Goal: Register for event/course

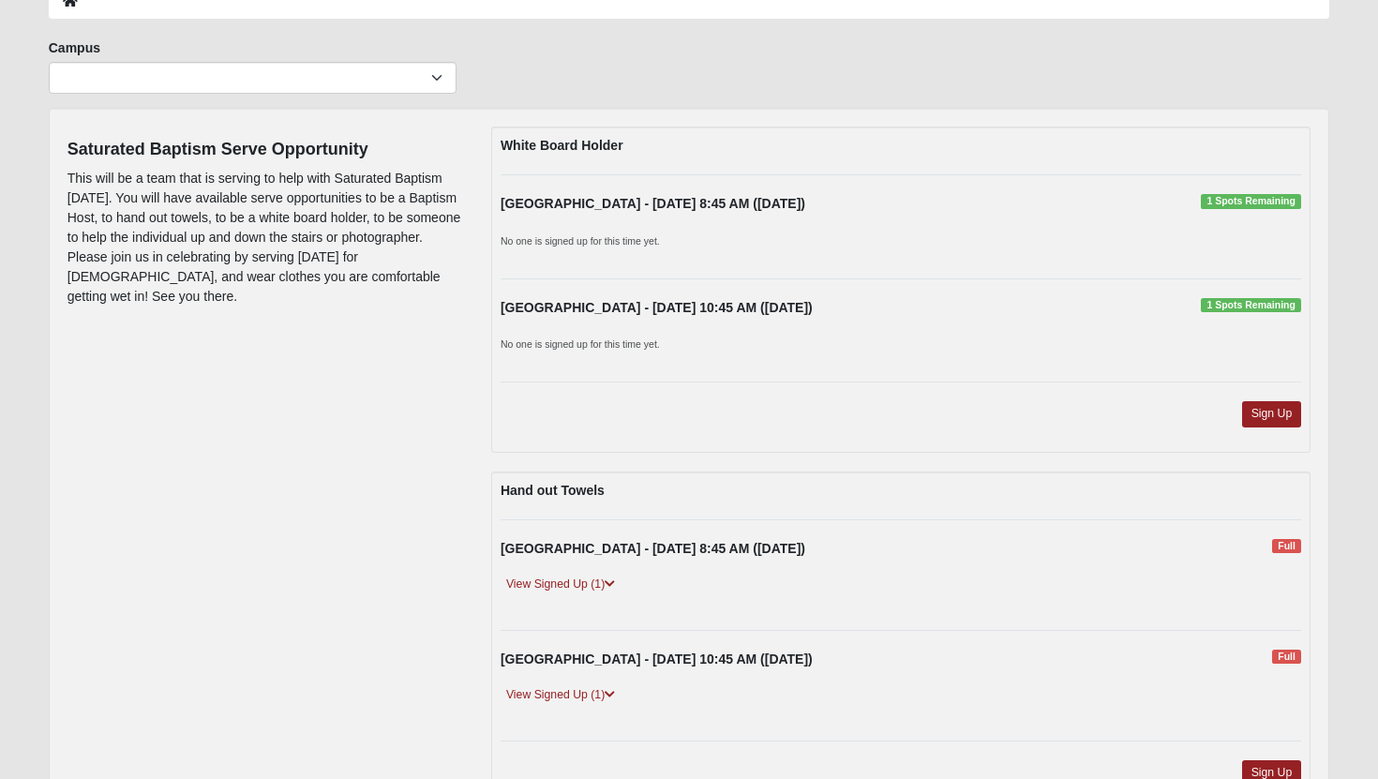
scroll to position [34, 0]
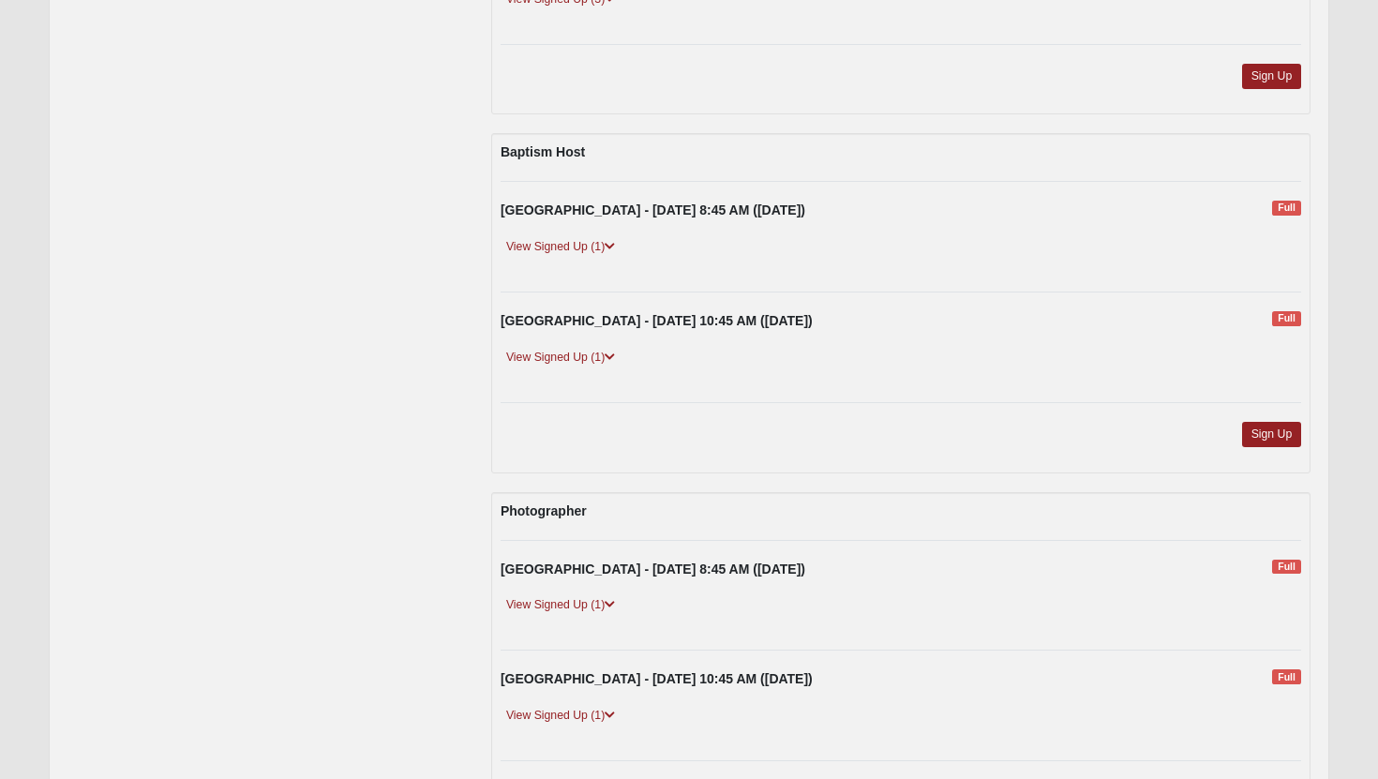
scroll to position [1340, 0]
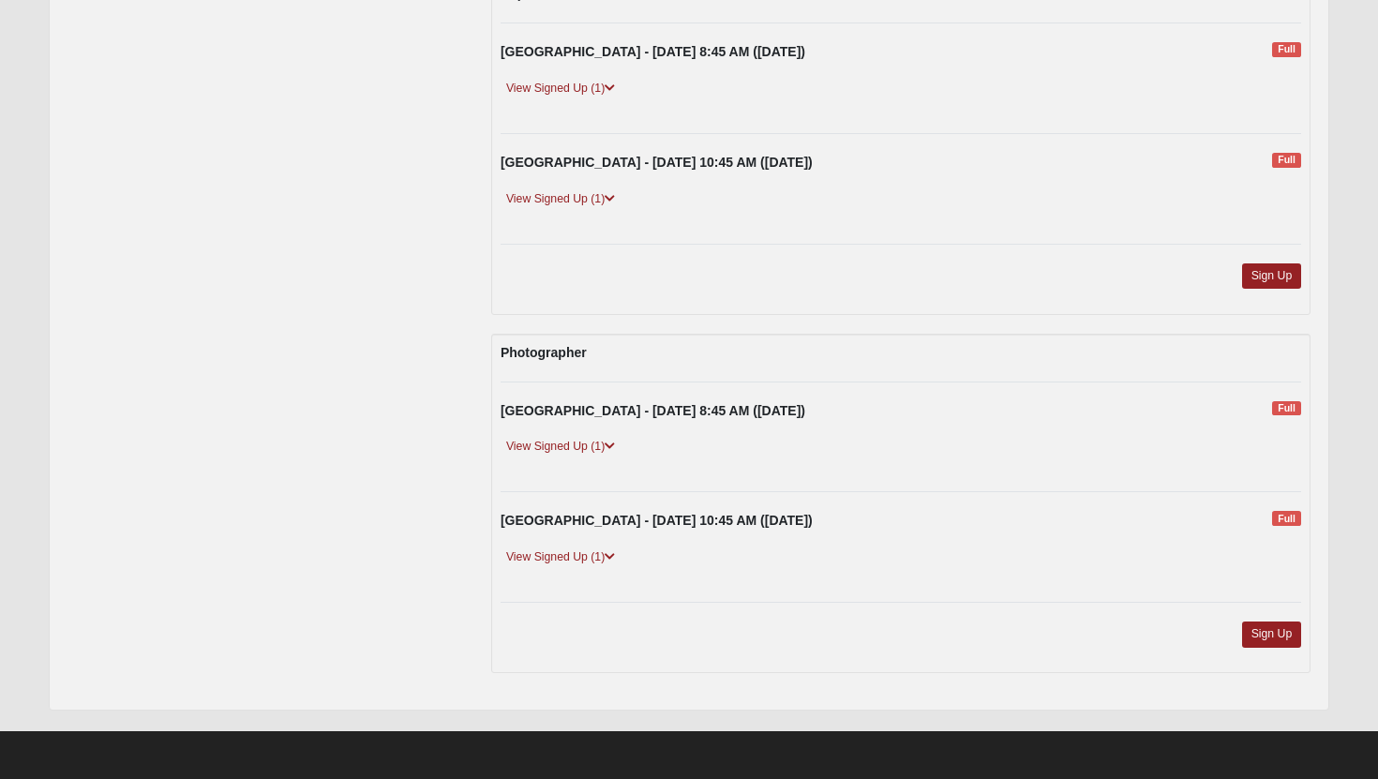
click at [756, 48] on strong "[GEOGRAPHIC_DATA] - [DATE] 8:45 AM ([DATE])" at bounding box center [653, 51] width 305 height 15
click at [794, 51] on div "[GEOGRAPHIC_DATA] - [DATE] 8:45 AM ([DATE]) Full" at bounding box center [901, 56] width 829 height 29
click at [609, 201] on icon at bounding box center [610, 198] width 10 height 11
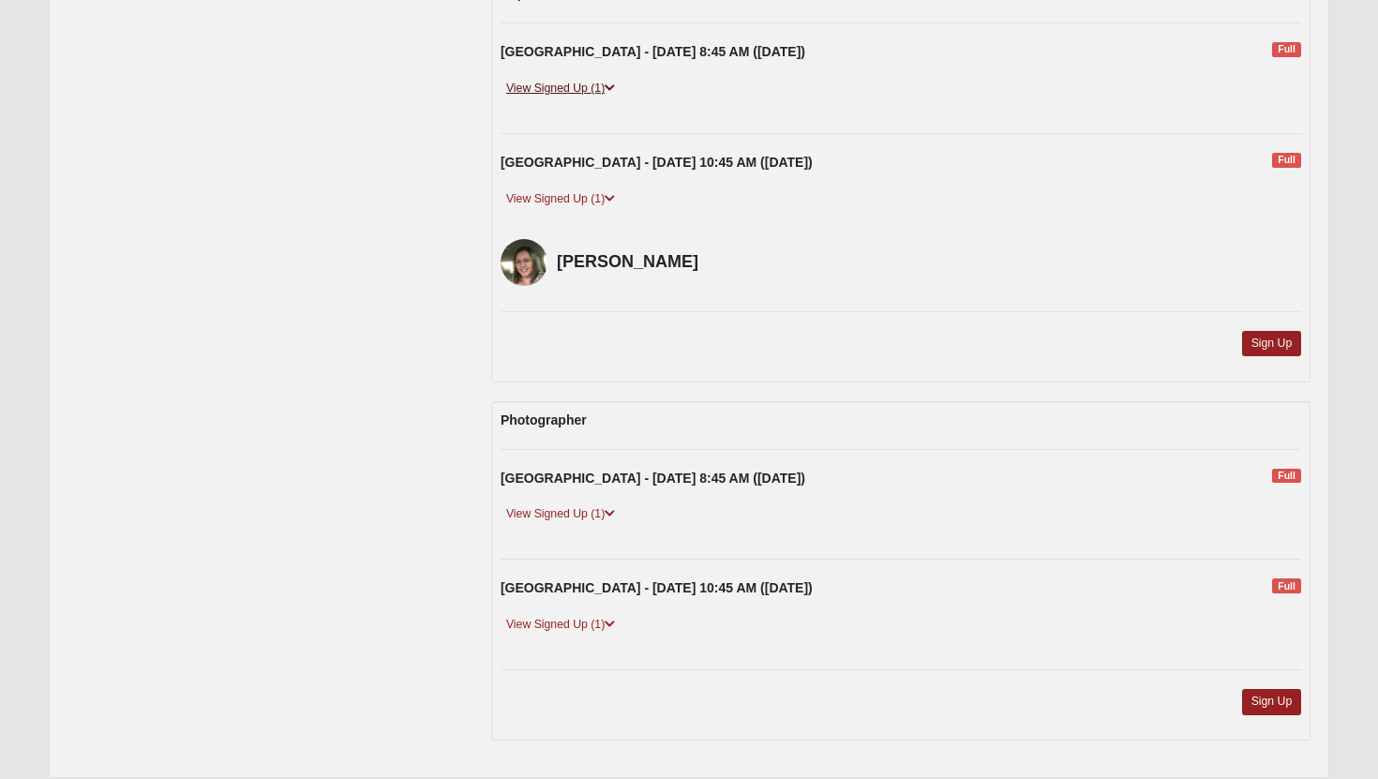
click at [580, 89] on link "View Signed Up (1)" at bounding box center [561, 89] width 120 height 20
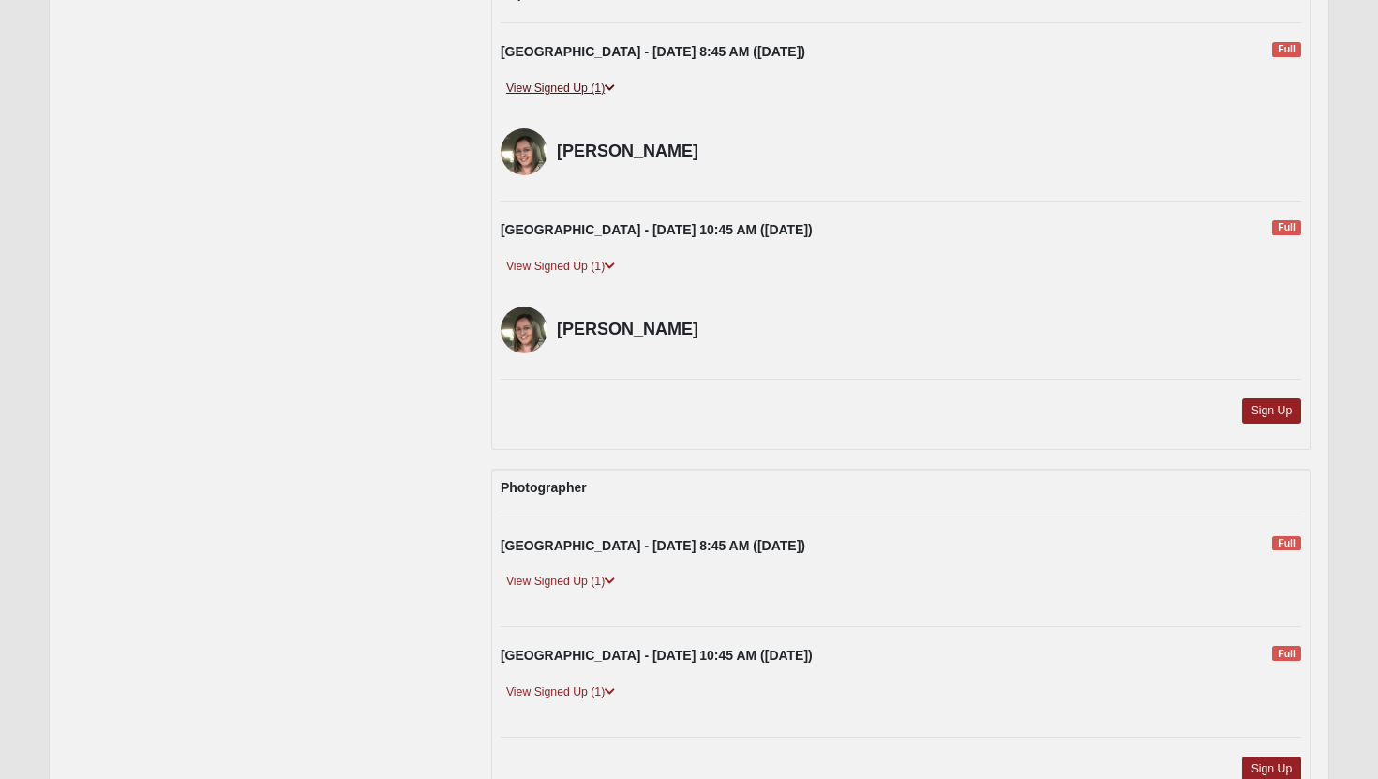
click at [580, 89] on link "View Signed Up (1)" at bounding box center [561, 89] width 120 height 20
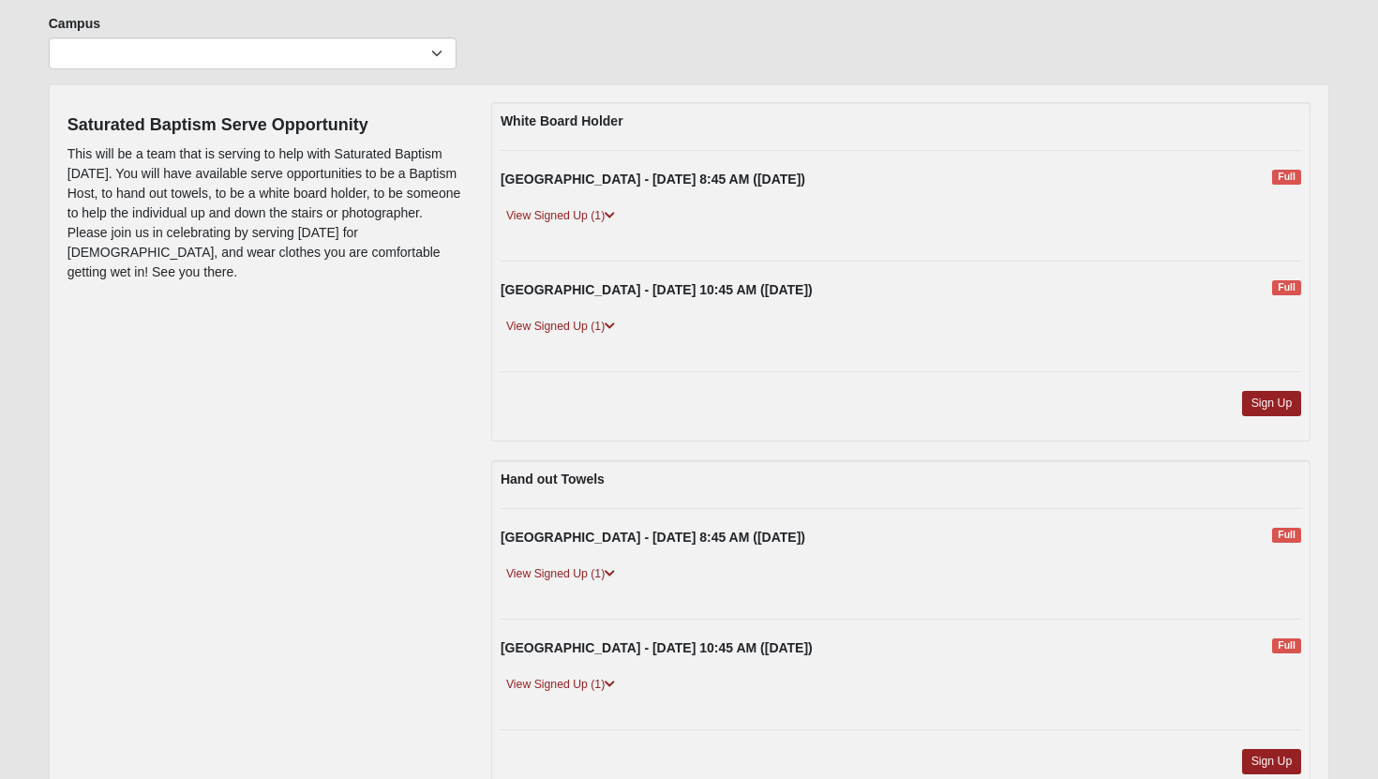
scroll to position [0, 0]
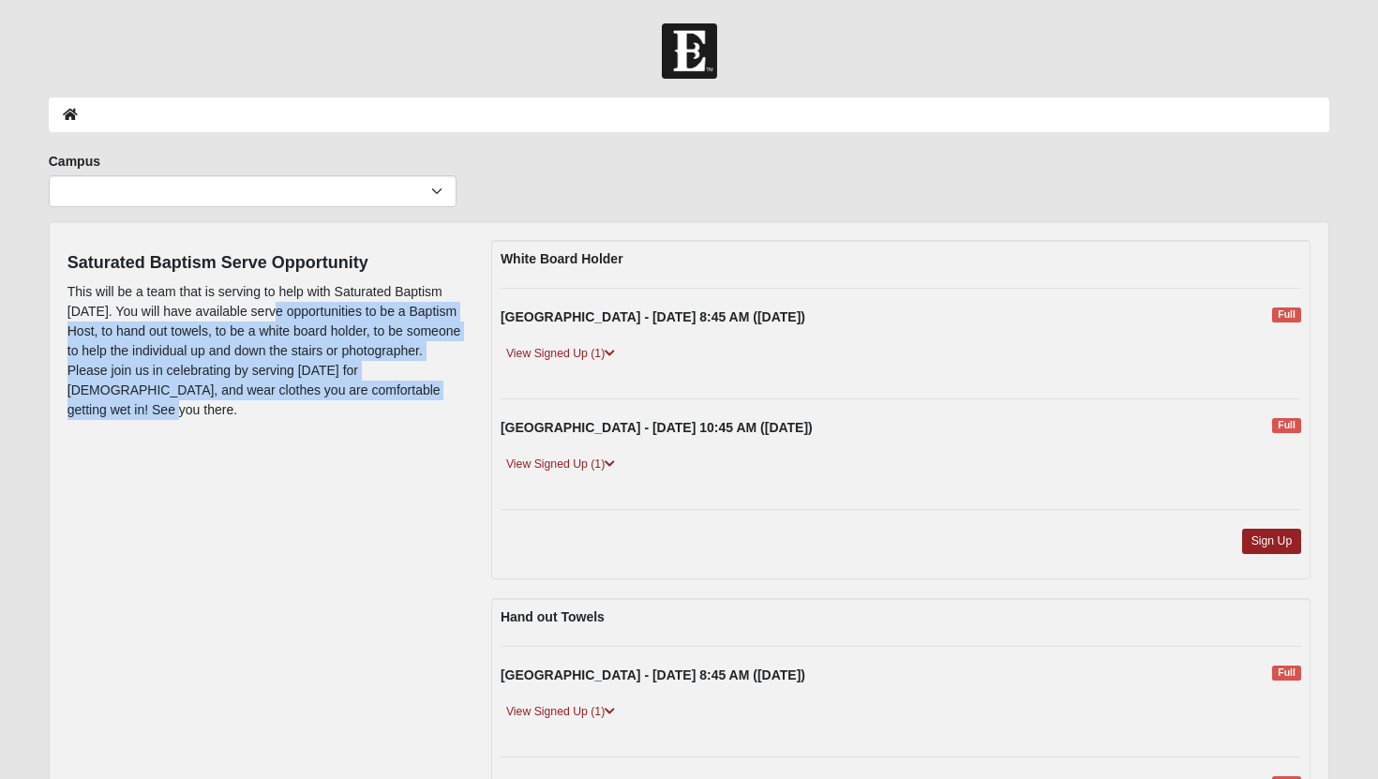
drag, startPoint x: 277, startPoint y: 310, endPoint x: 336, endPoint y: 432, distance: 135.0
